Goal: Information Seeking & Learning: Understand process/instructions

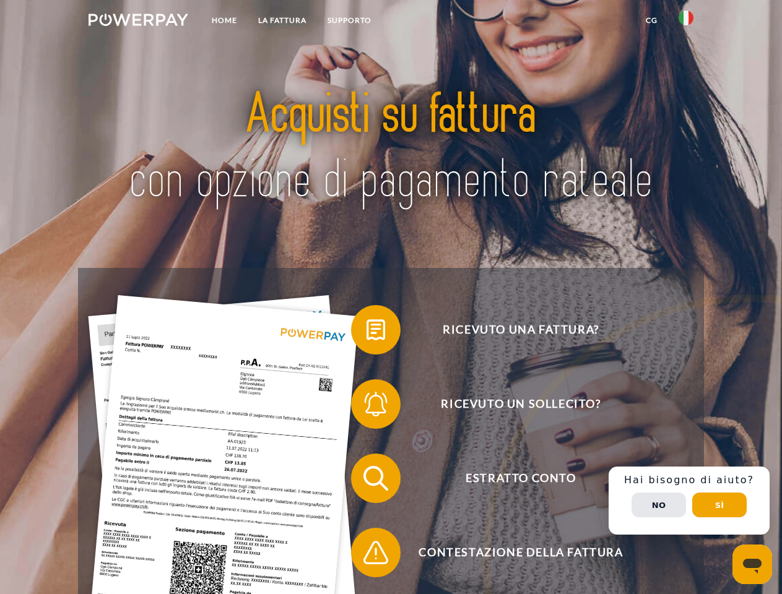
click at [138, 22] on img at bounding box center [139, 20] width 100 height 12
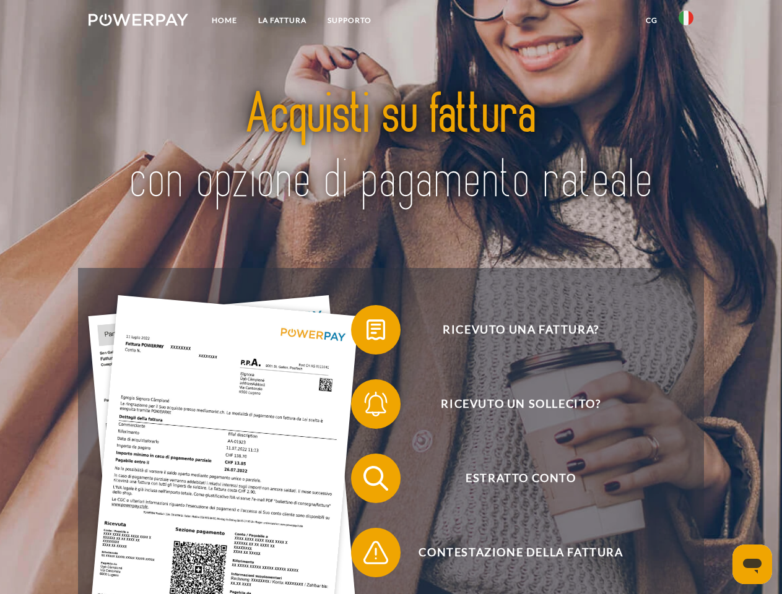
click at [686, 22] on img at bounding box center [685, 18] width 15 height 15
click at [651, 20] on link "CG" at bounding box center [651, 20] width 33 height 22
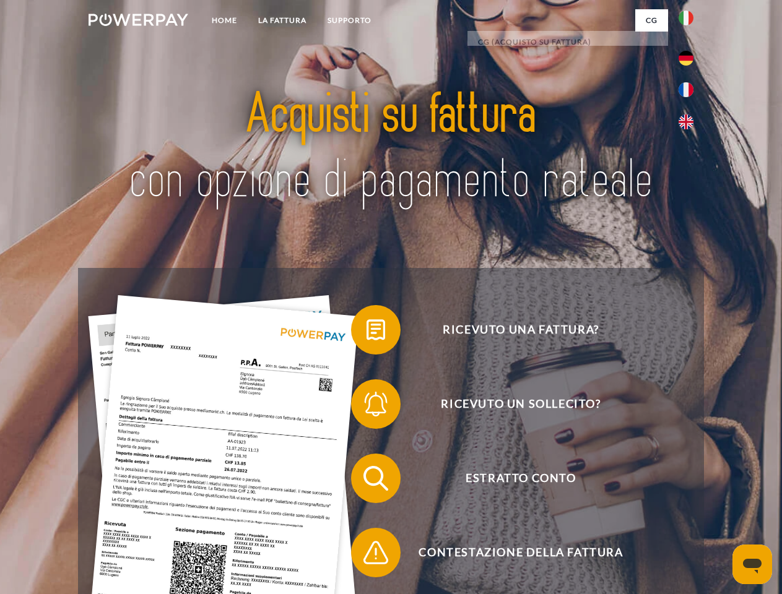
click at [366, 332] on span at bounding box center [357, 330] width 62 height 62
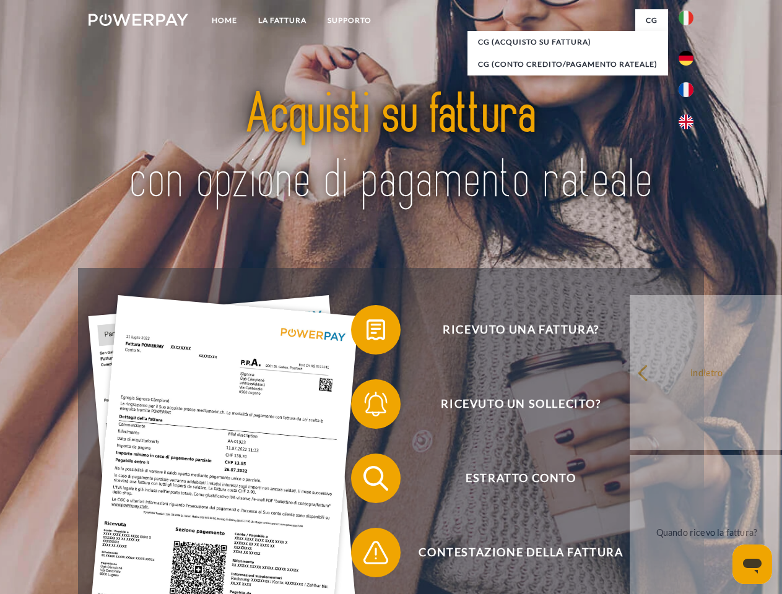
click at [366, 407] on span at bounding box center [357, 404] width 62 height 62
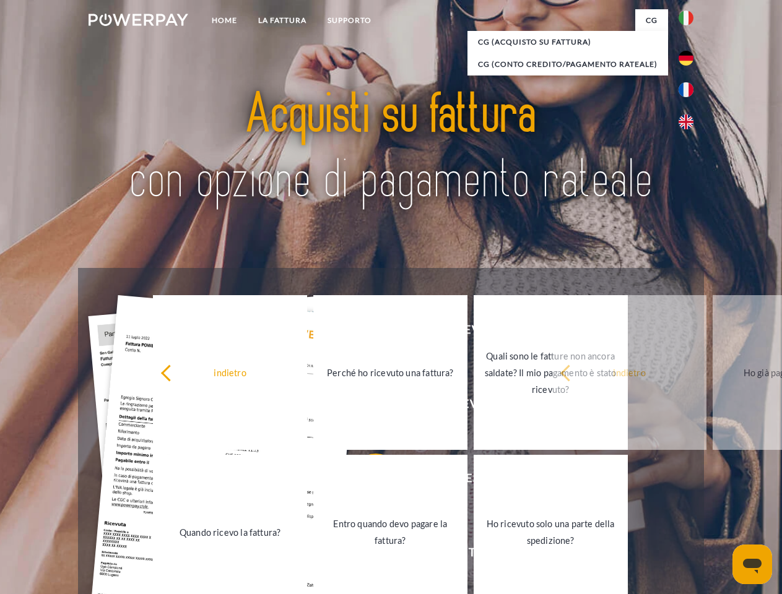
click at [366, 481] on link "Entro quando devo pagare la fattura?" at bounding box center [390, 532] width 154 height 155
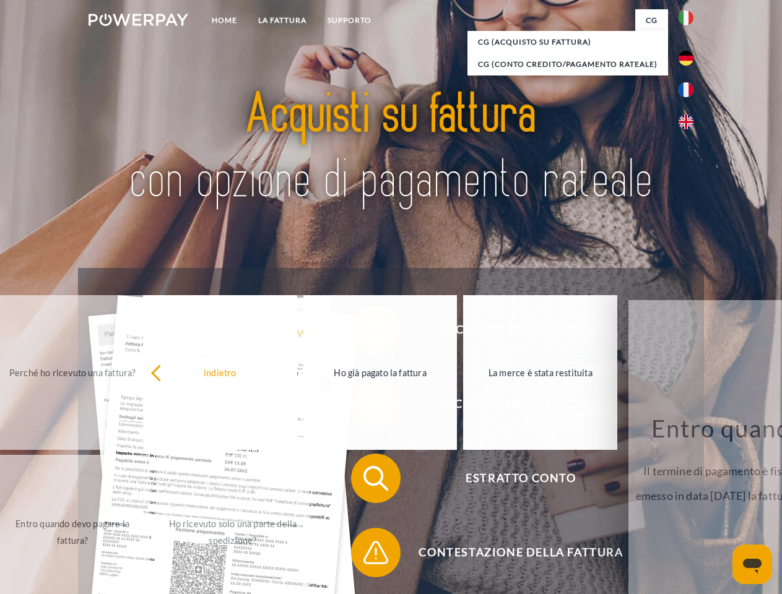
click at [366, 555] on span at bounding box center [357, 553] width 62 height 62
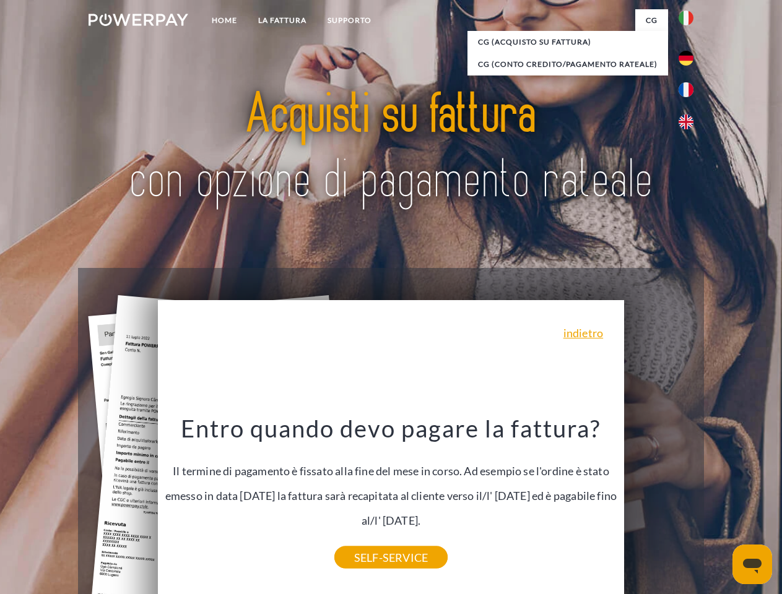
click at [689, 501] on div "Ricevuto una fattura? Ricevuto un sollecito? Estratto conto indietro" at bounding box center [390, 515] width 625 height 495
click at [658, 503] on span "Estratto conto" at bounding box center [520, 479] width 303 height 50
click at [719, 505] on header "Home LA FATTURA [GEOGRAPHIC_DATA]" at bounding box center [391, 427] width 782 height 855
